Goal: Find specific page/section: Find specific page/section

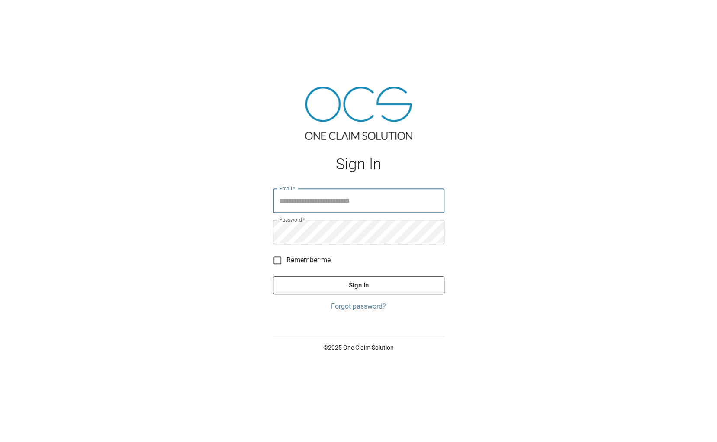
type input "**********"
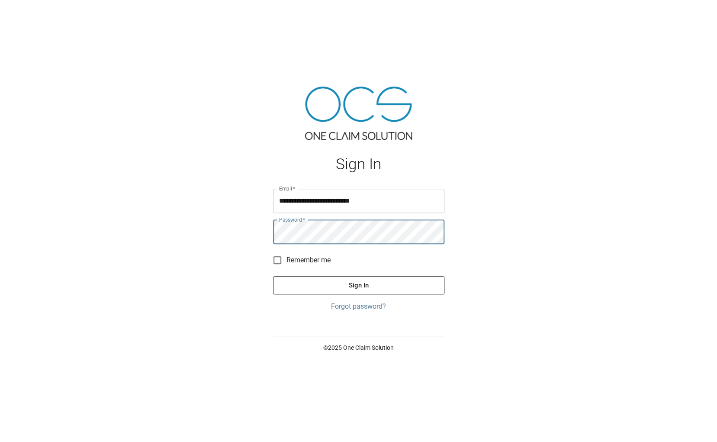
click at [358, 284] on button "Sign In" at bounding box center [358, 285] width 171 height 18
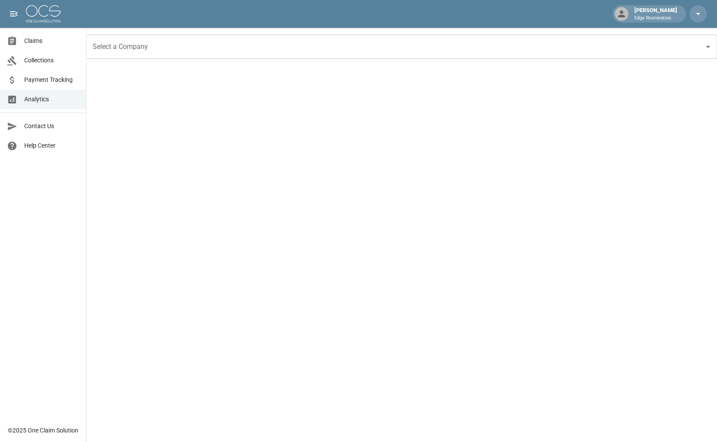
click at [129, 48] on input "Select a Company" at bounding box center [395, 47] width 610 height 16
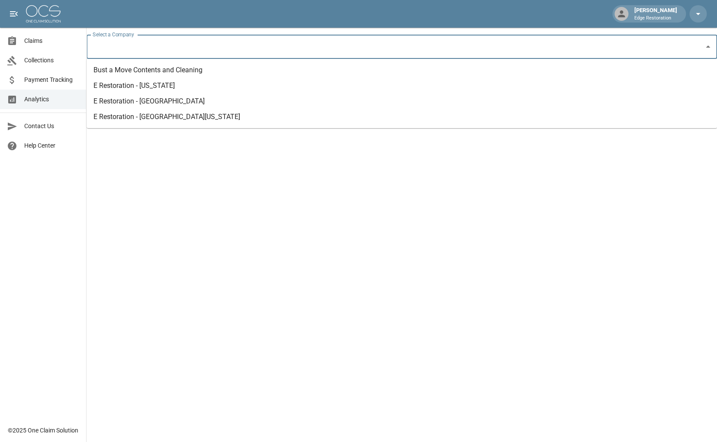
click at [133, 64] on li "Bust a Move Contents and Cleaning" at bounding box center [402, 70] width 631 height 16
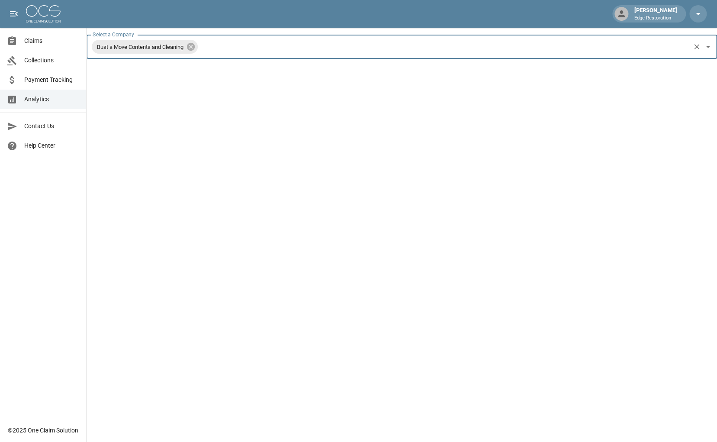
click at [60, 39] on span "Claims" at bounding box center [51, 40] width 55 height 9
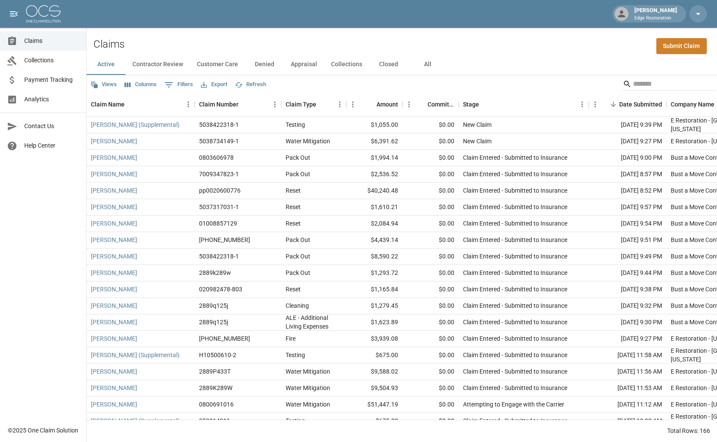
click at [78, 97] on span "Analytics" at bounding box center [51, 99] width 55 height 9
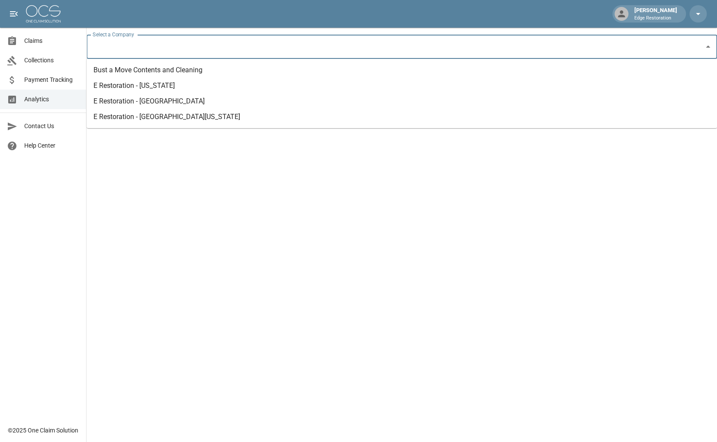
click at [158, 51] on input "Select a Company" at bounding box center [395, 47] width 610 height 16
click at [153, 66] on li "Bust a Move Contents and Cleaning" at bounding box center [402, 70] width 631 height 16
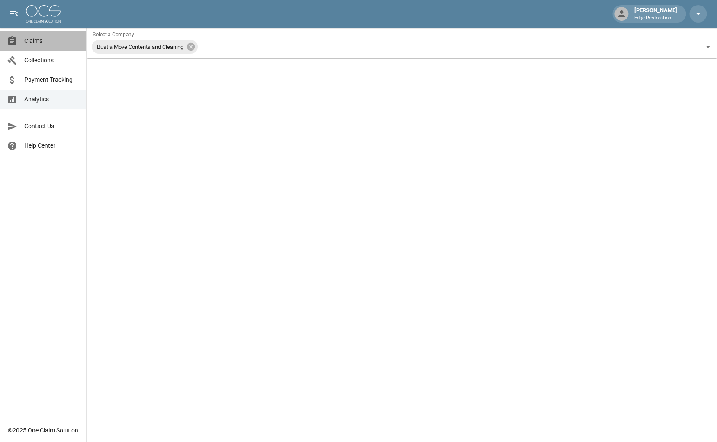
click at [45, 38] on span "Claims" at bounding box center [51, 40] width 55 height 9
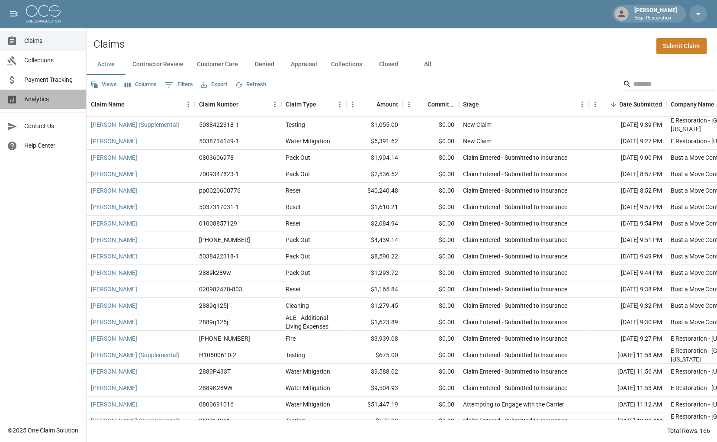
click at [31, 92] on link "Analytics" at bounding box center [43, 99] width 86 height 19
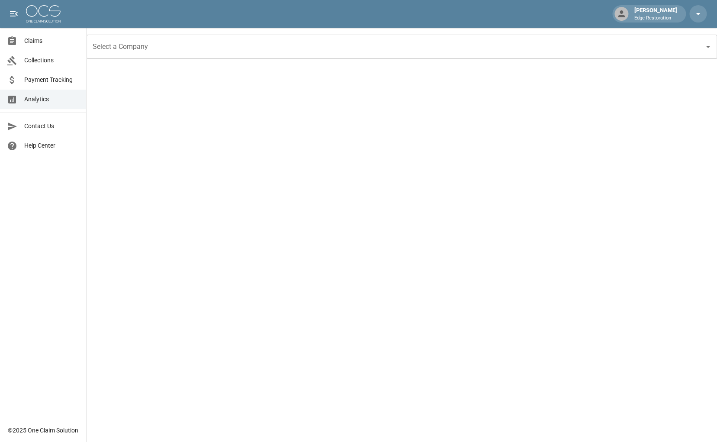
click at [140, 51] on input "Select a Company" at bounding box center [395, 47] width 610 height 16
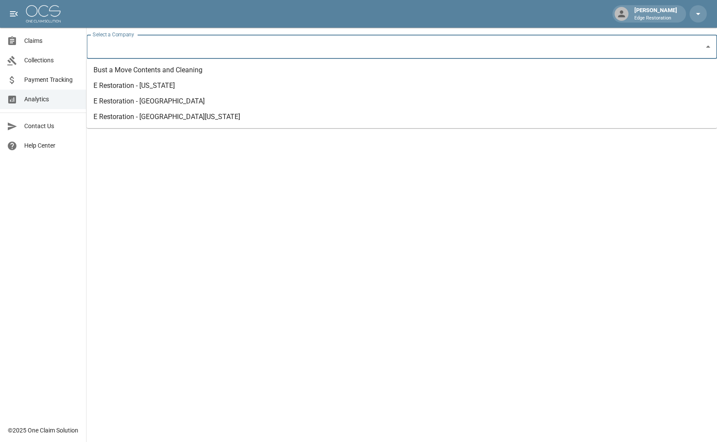
click at [157, 89] on li "E Restoration - [US_STATE]" at bounding box center [402, 86] width 631 height 16
